Goal: Register for event/course

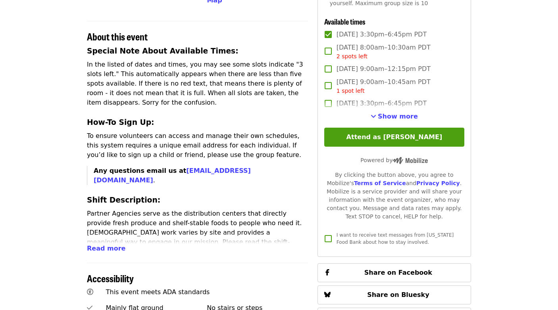
scroll to position [272, 0]
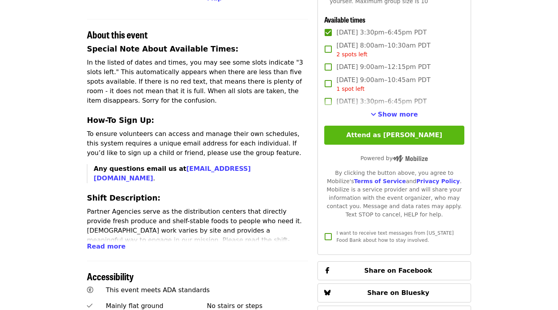
click at [351, 132] on button "Attend as [PERSON_NAME]" at bounding box center [394, 135] width 140 height 19
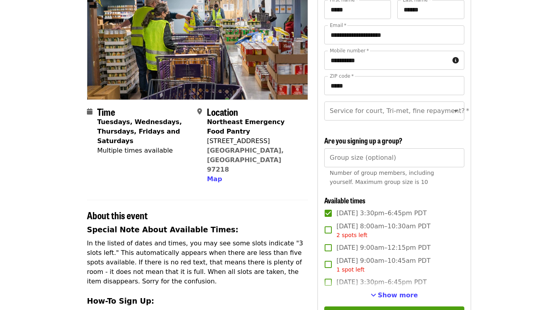
scroll to position [72, 0]
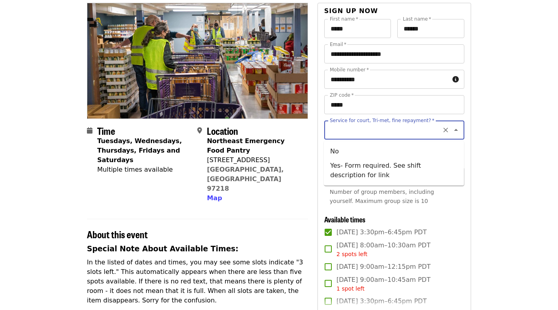
click at [414, 132] on input "Service for court, Tri-met, fine repayment?   *" at bounding box center [384, 130] width 108 height 15
click at [335, 152] on li "No" at bounding box center [394, 151] width 140 height 14
type input "**"
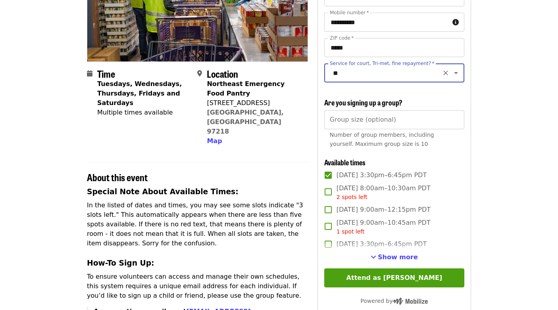
scroll to position [134, 0]
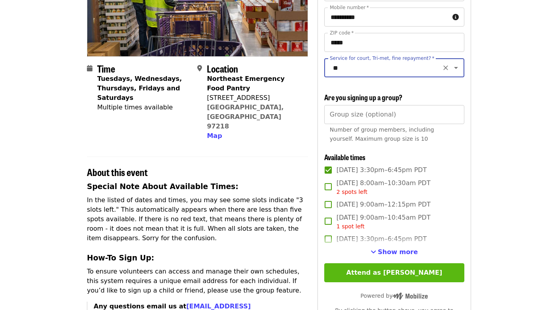
click at [383, 270] on button "Attend as [PERSON_NAME]" at bounding box center [394, 272] width 140 height 19
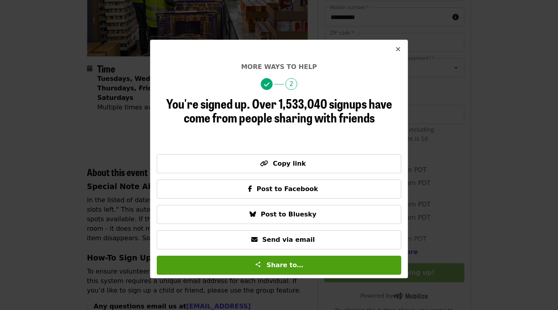
click at [398, 50] on icon "times icon" at bounding box center [397, 50] width 5 height 8
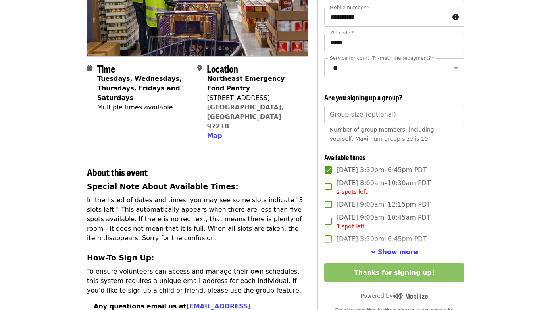
click at [30, 76] on article "Northeast Emergency Food Program - Partner Agency Support Volunteer Shift Time …" at bounding box center [279, 305] width 558 height 808
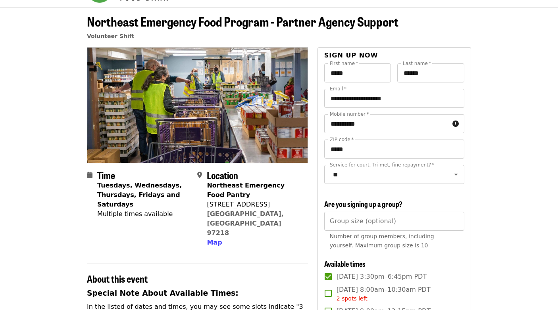
scroll to position [0, 0]
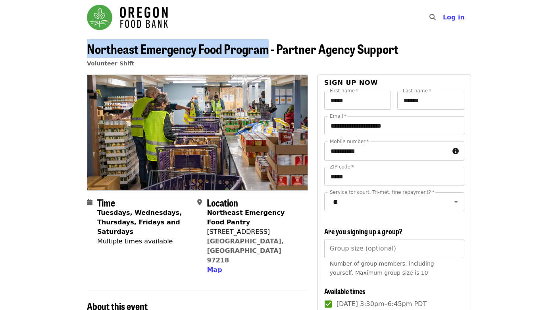
drag, startPoint x: 267, startPoint y: 51, endPoint x: 52, endPoint y: 53, distance: 215.8
click at [52, 53] on header "Northeast Emergency Food Program - Partner Agency Support Volunteer Shift" at bounding box center [279, 55] width 558 height 40
copy span "Northeast Emergency Food Program"
